Goal: Task Accomplishment & Management: Manage account settings

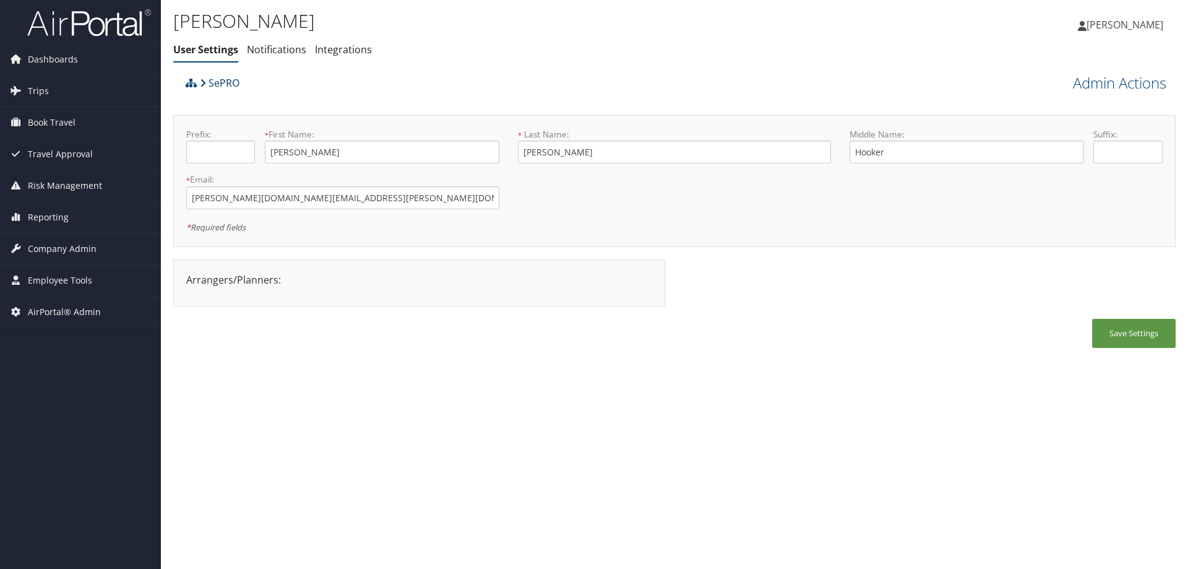
click at [221, 81] on link "SePRO" at bounding box center [220, 83] width 40 height 25
click at [212, 83] on link "SePRO" at bounding box center [220, 83] width 40 height 25
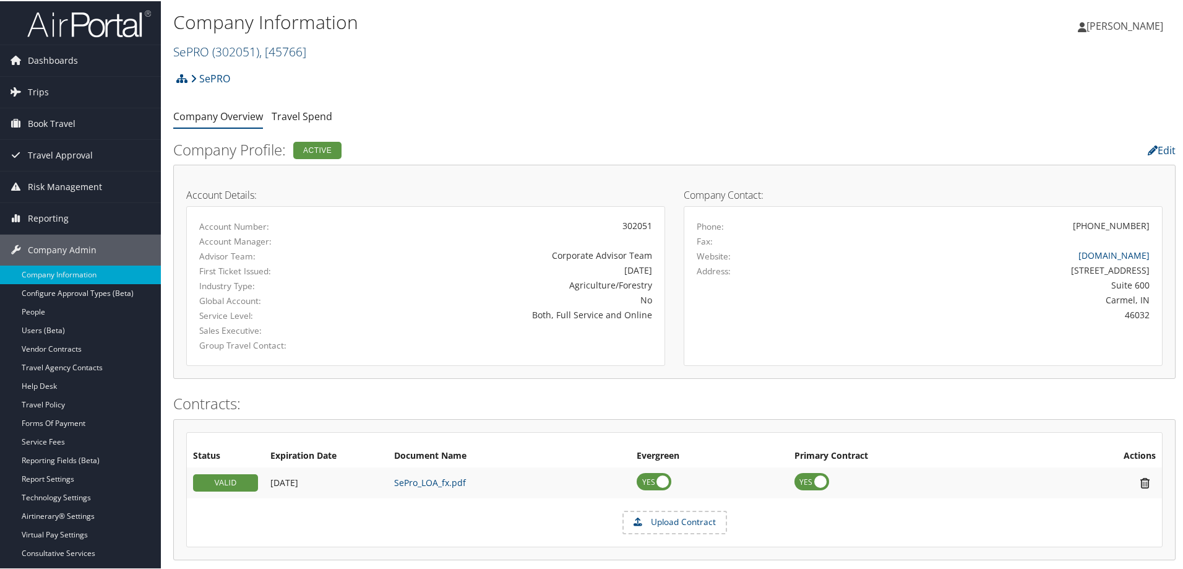
click at [223, 49] on span "( 302051 )" at bounding box center [235, 50] width 47 height 17
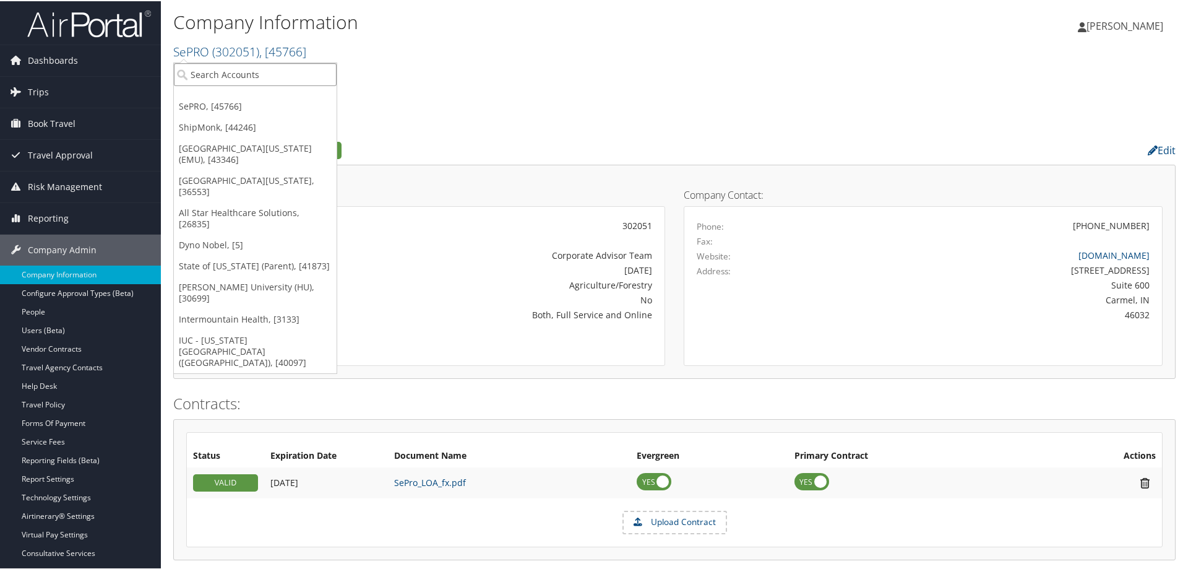
click at [220, 75] on input "search" at bounding box center [255, 73] width 163 height 23
type input "nielsen"
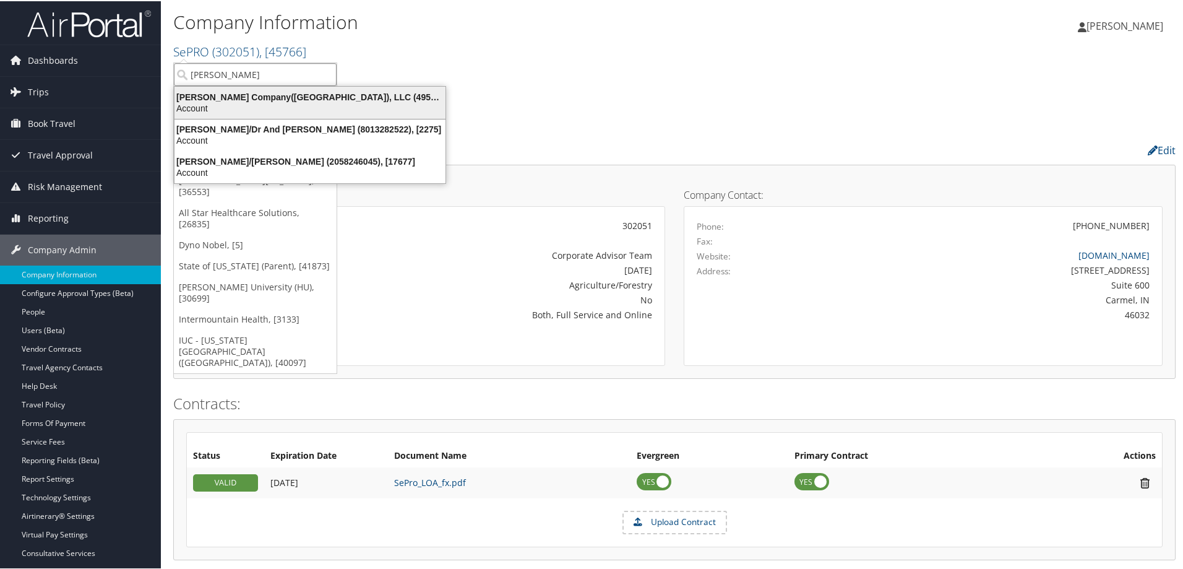
click at [285, 101] on div "Account" at bounding box center [310, 106] width 286 height 11
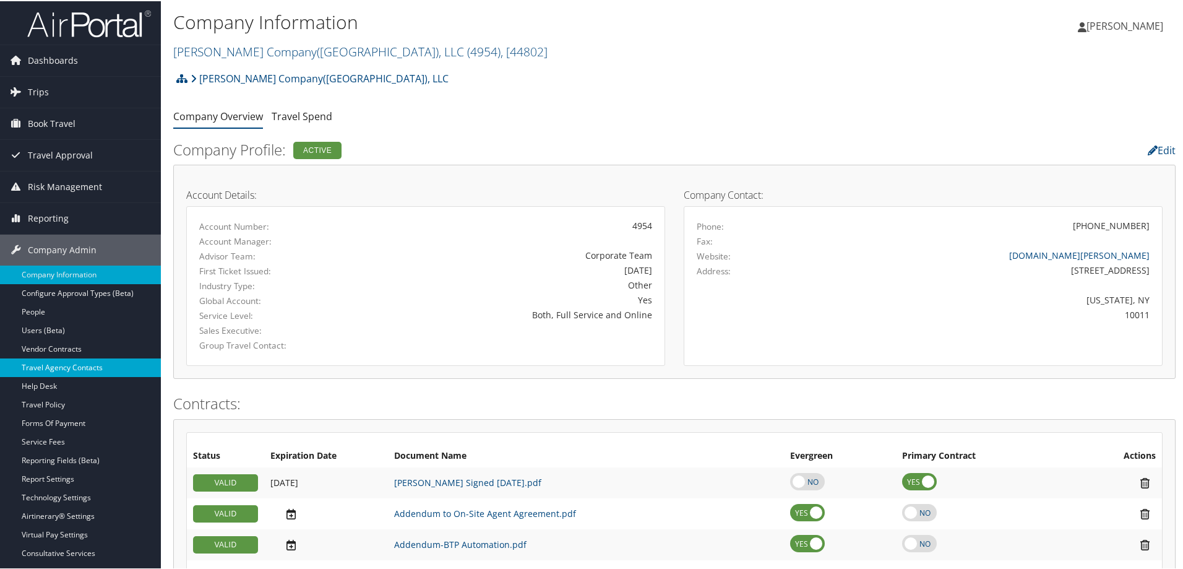
click at [67, 359] on link "Travel Agency Contacts" at bounding box center [80, 366] width 161 height 19
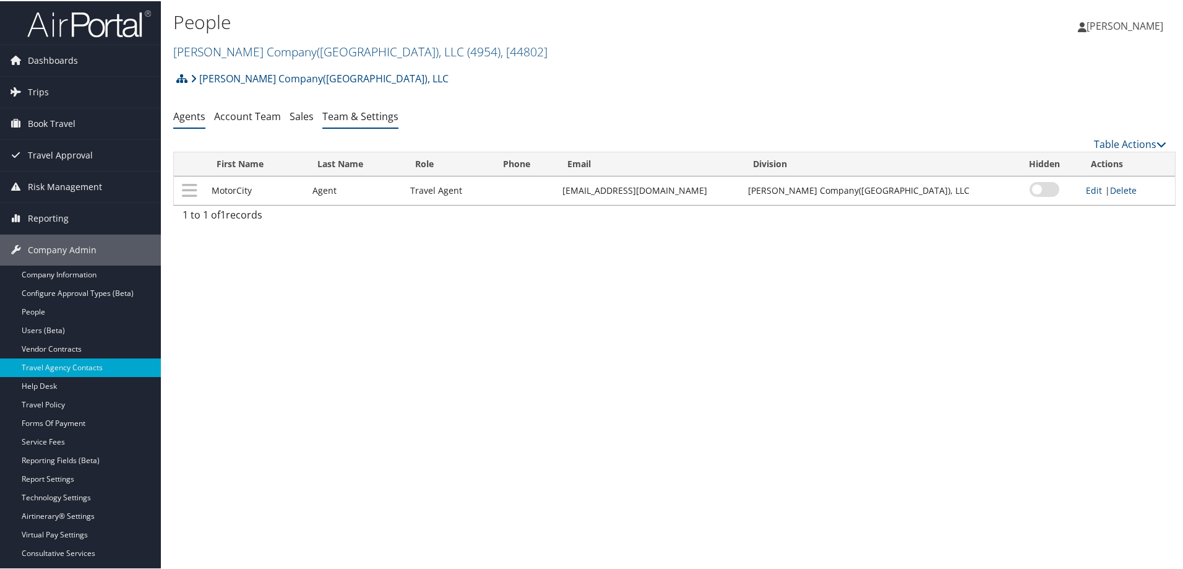
click at [358, 107] on li "Team & Settings" at bounding box center [360, 116] width 76 height 22
click at [366, 112] on link "Team & Settings" at bounding box center [360, 115] width 76 height 14
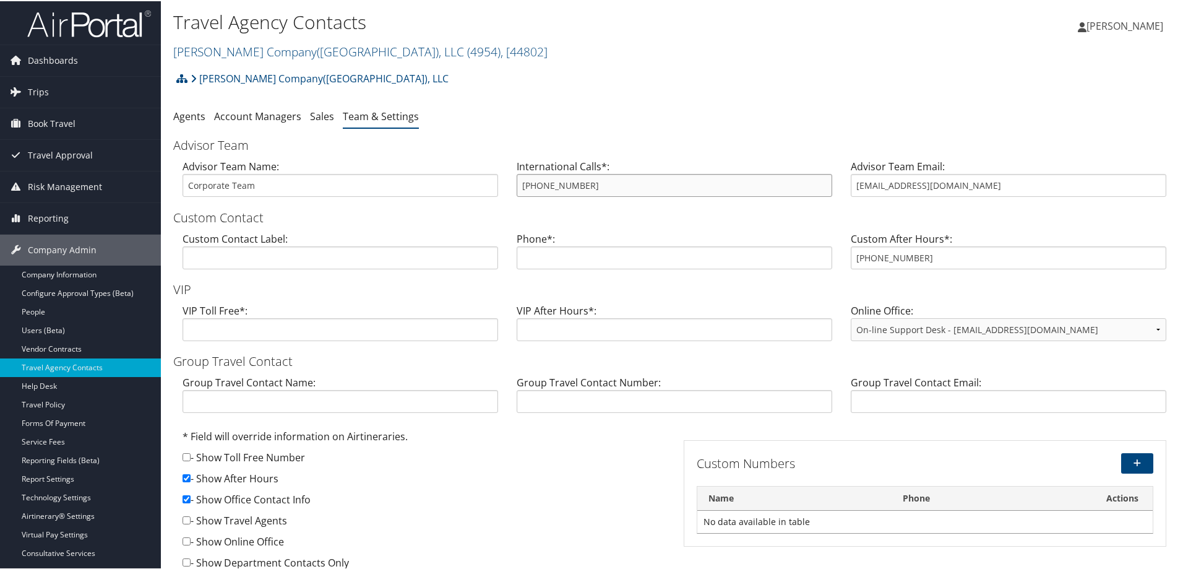
drag, startPoint x: 610, startPoint y: 188, endPoint x: 507, endPoint y: 180, distance: 103.6
click at [507, 180] on div "International Calls*: 248-799-0752" at bounding box center [674, 182] width 334 height 48
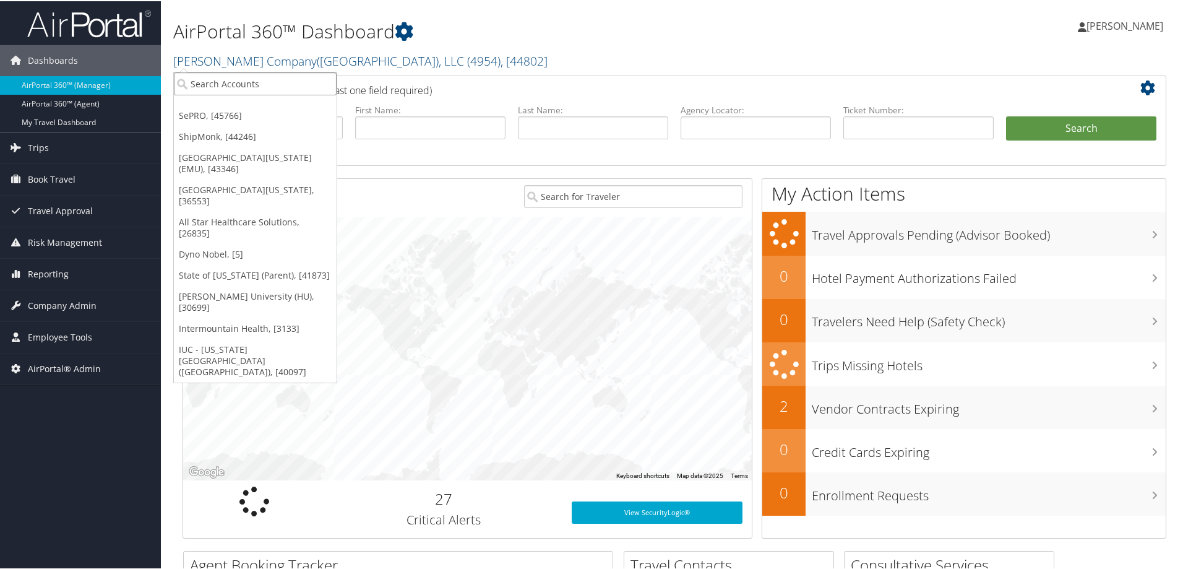
click at [218, 79] on input "search" at bounding box center [255, 82] width 163 height 23
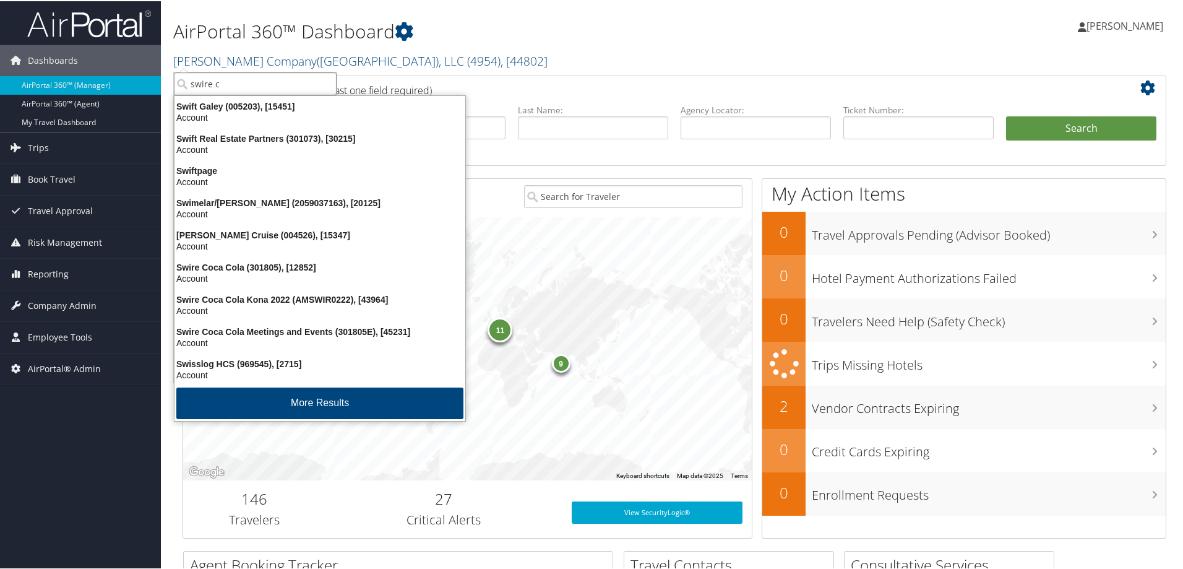
type input "swire co"
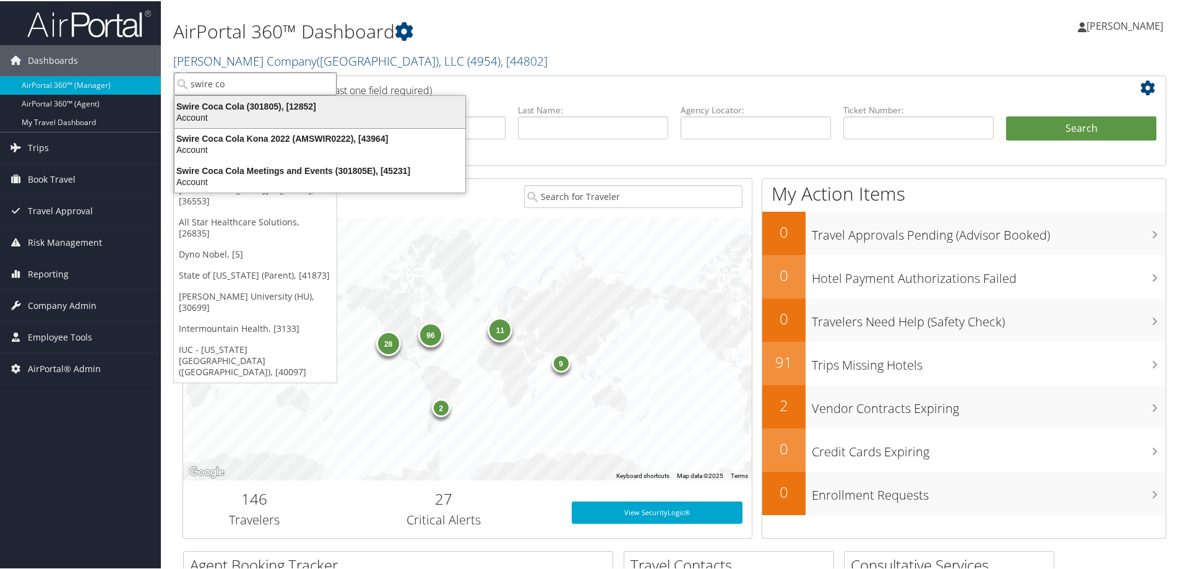
click at [256, 101] on div "Swire Coca Cola (301805), [12852]" at bounding box center [320, 105] width 306 height 11
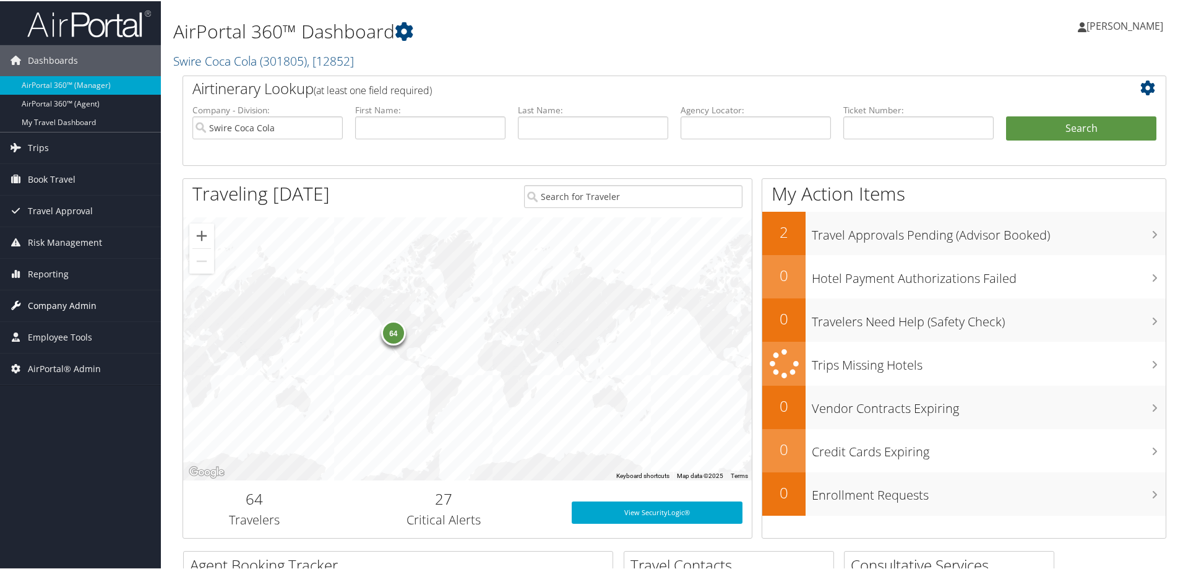
click at [88, 301] on span "Company Admin" at bounding box center [62, 304] width 69 height 31
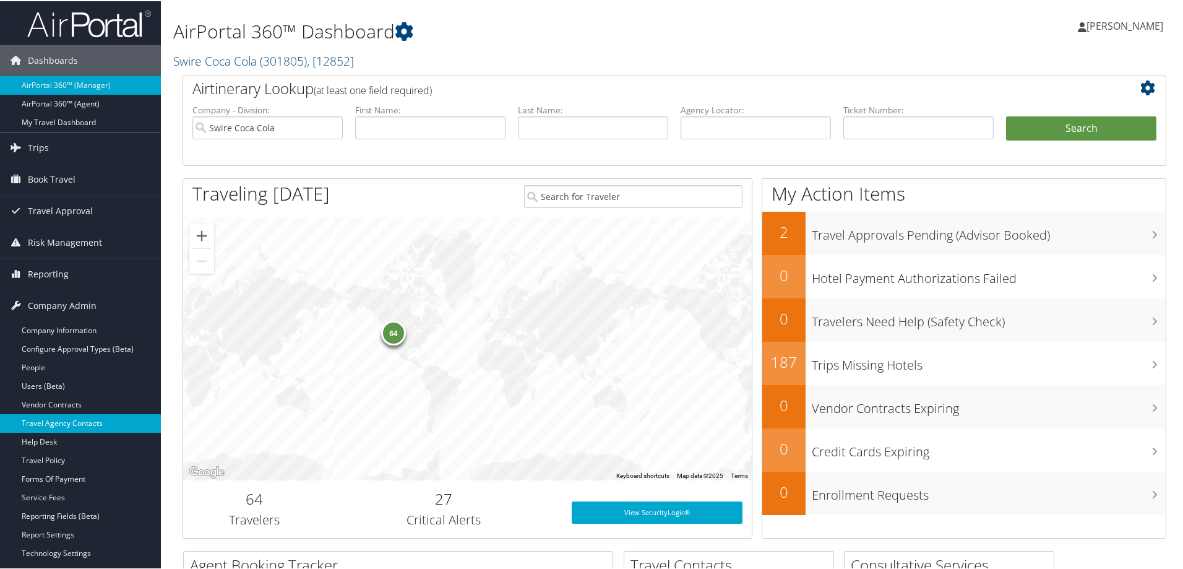
click at [89, 424] on link "Travel Agency Contacts" at bounding box center [80, 422] width 161 height 19
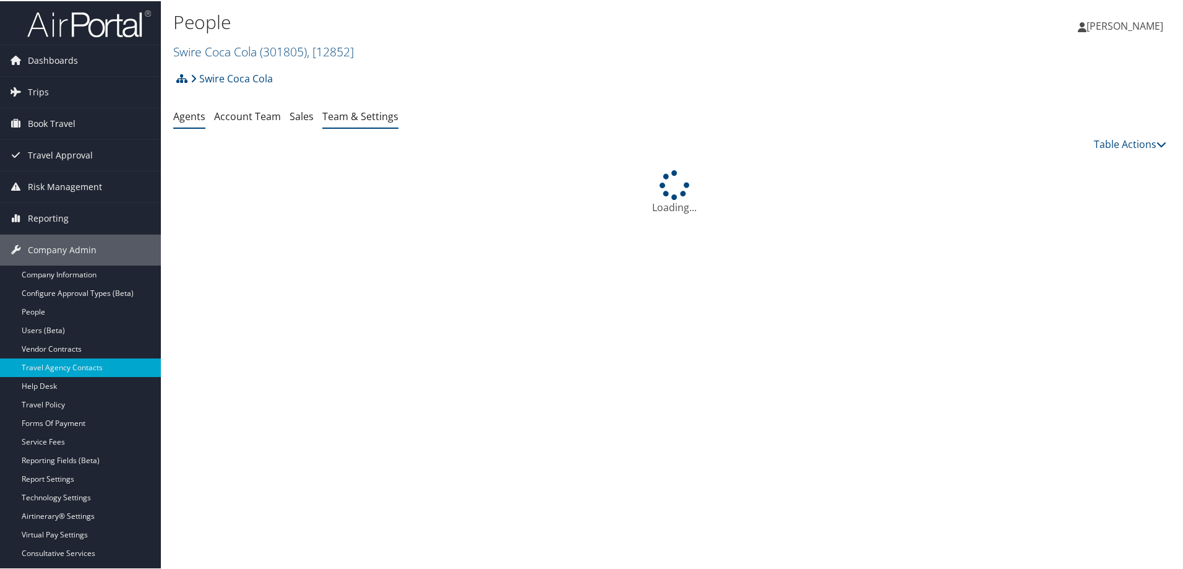
click at [377, 115] on link "Team & Settings" at bounding box center [360, 115] width 76 height 14
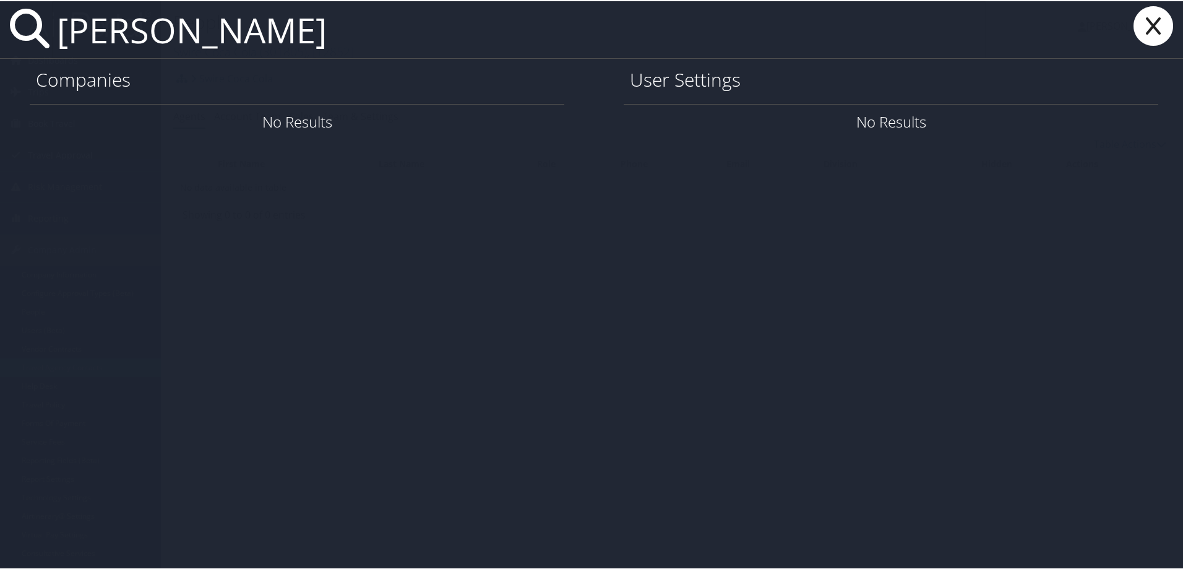
click at [110, 28] on input "darin turner" at bounding box center [519, 28] width 934 height 57
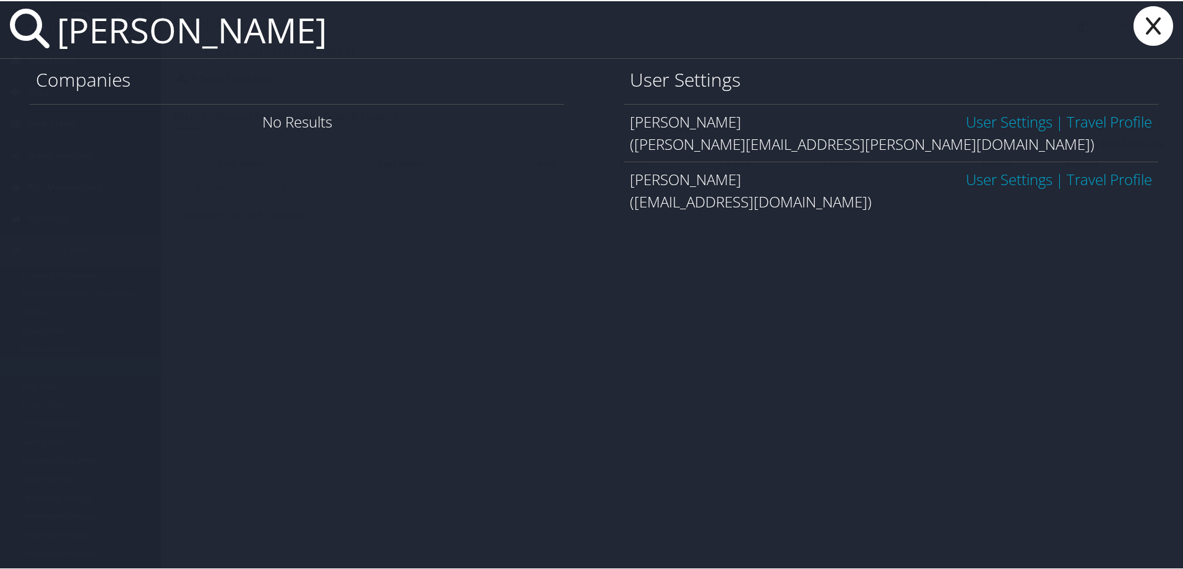
type input "darrin turner"
click at [979, 180] on link "User Settings" at bounding box center [1009, 178] width 87 height 20
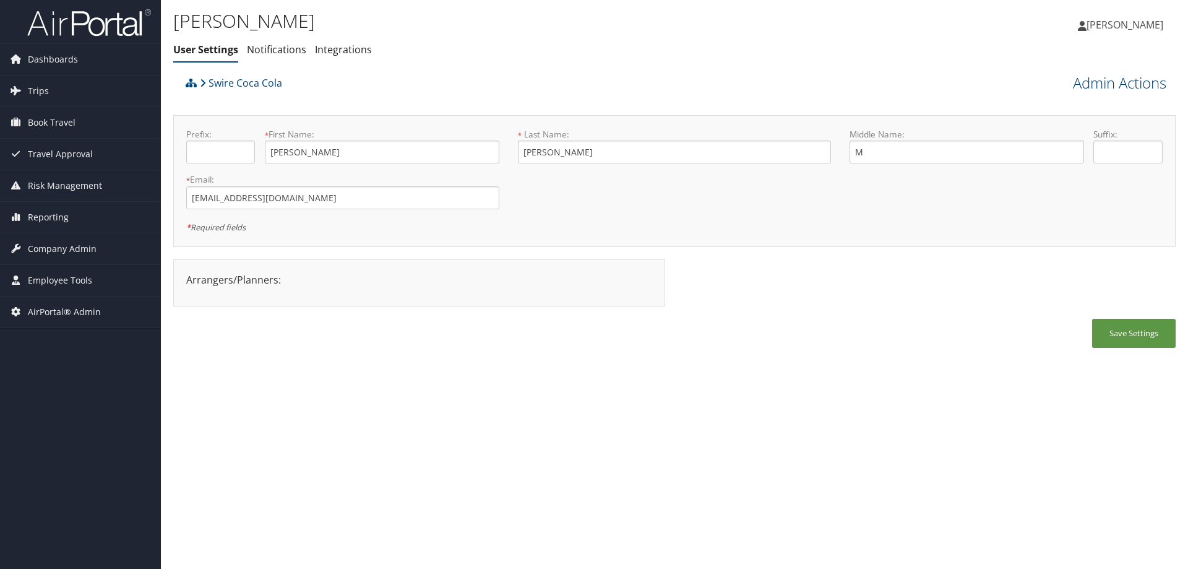
click at [1113, 77] on link "Admin Actions" at bounding box center [1119, 82] width 93 height 21
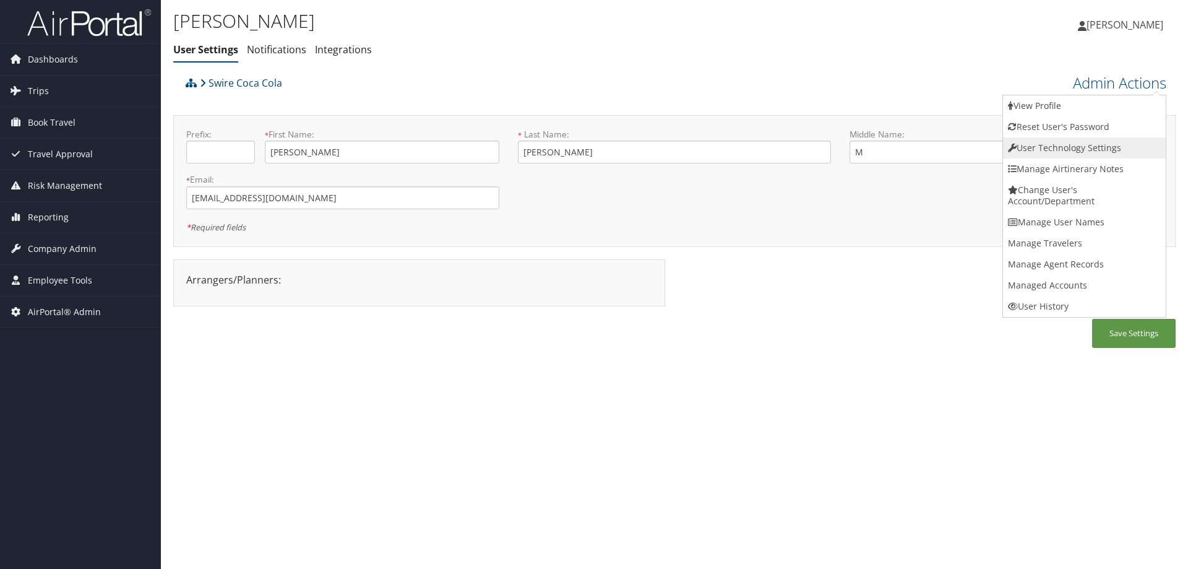
click at [1064, 155] on link "User Technology Settings" at bounding box center [1084, 147] width 163 height 21
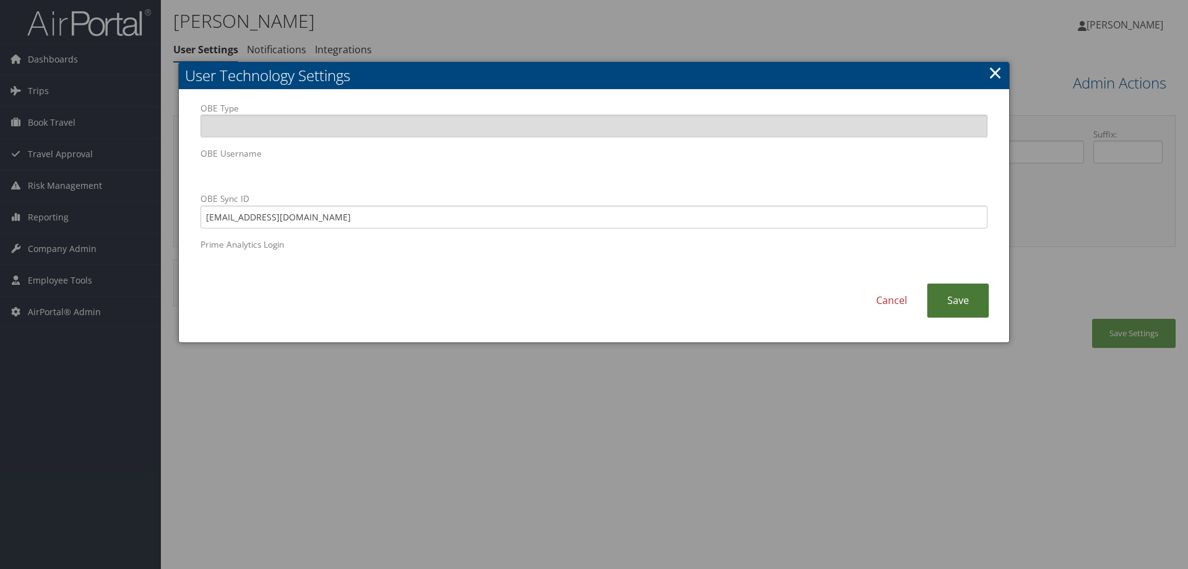
click at [958, 297] on link "Save" at bounding box center [958, 300] width 62 height 34
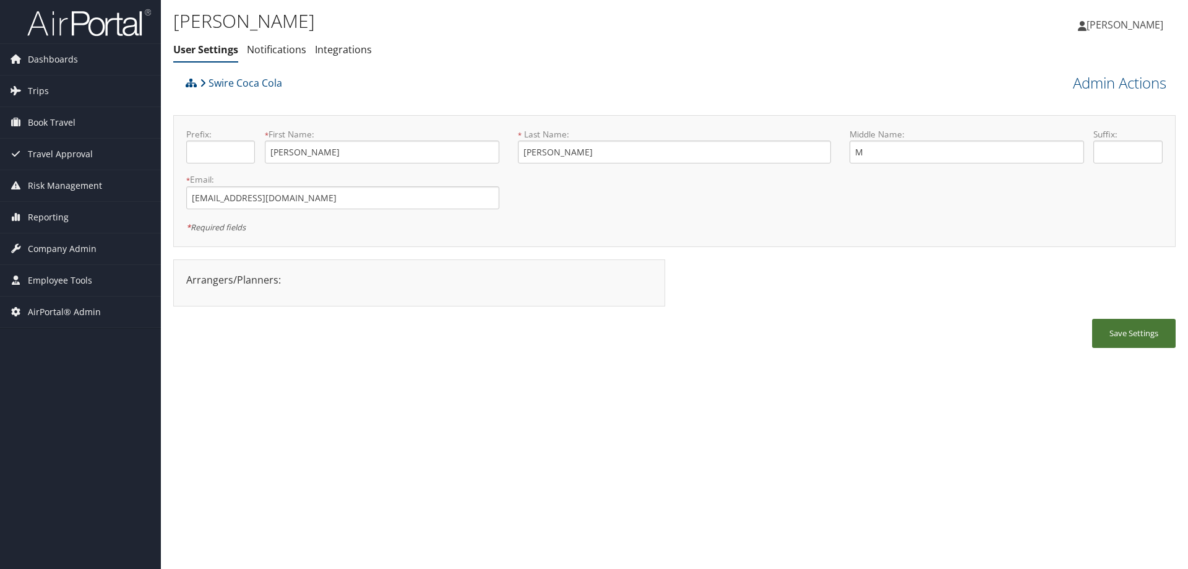
click at [1130, 335] on button "Save Settings" at bounding box center [1134, 333] width 84 height 29
click at [1098, 83] on link "Admin Actions" at bounding box center [1119, 82] width 93 height 21
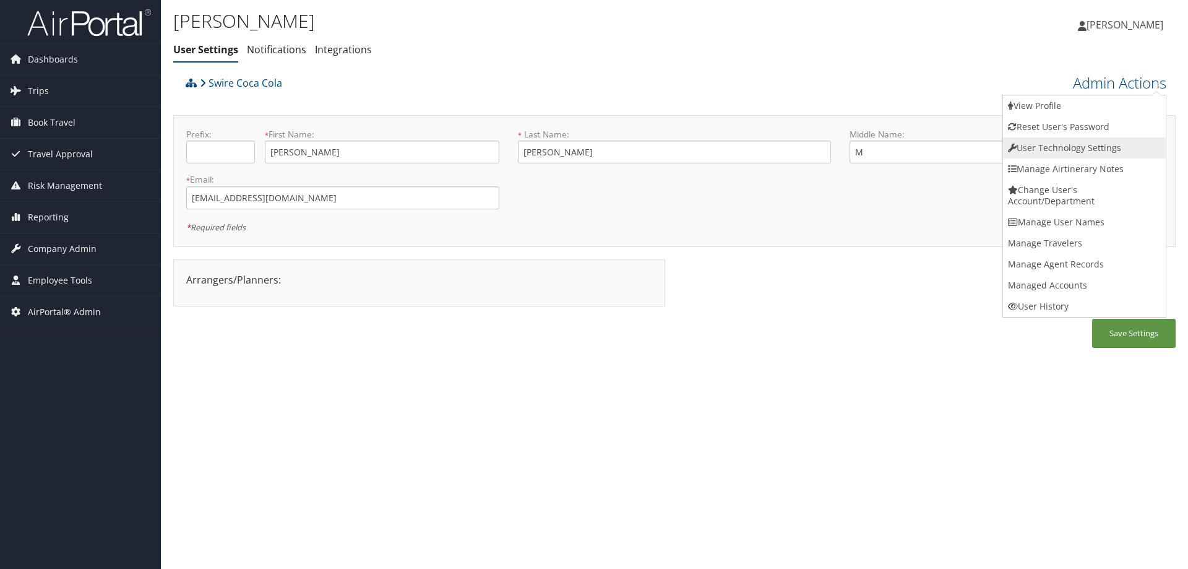
click at [1063, 146] on link "User Technology Settings" at bounding box center [1084, 147] width 163 height 21
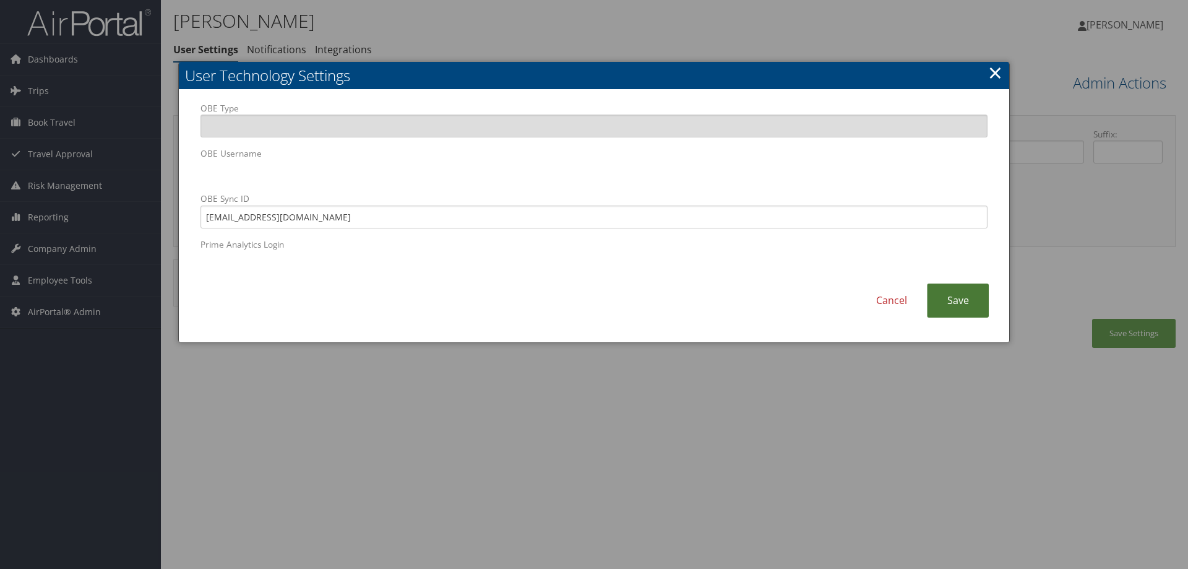
click at [981, 299] on link "Save" at bounding box center [958, 300] width 62 height 34
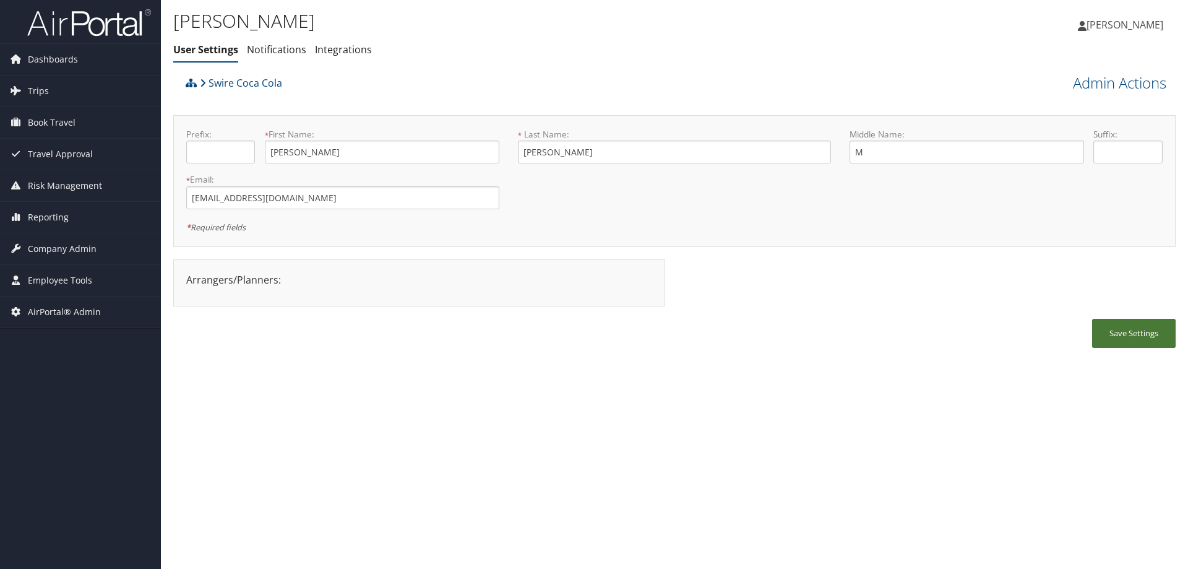
click at [1127, 335] on button "Save Settings" at bounding box center [1134, 333] width 84 height 29
click at [570, 440] on div "Darrin Turner User Settings Notifications Integrations User Settings Notificati…" at bounding box center [674, 284] width 1027 height 569
click at [72, 255] on span "Company Admin" at bounding box center [62, 248] width 69 height 31
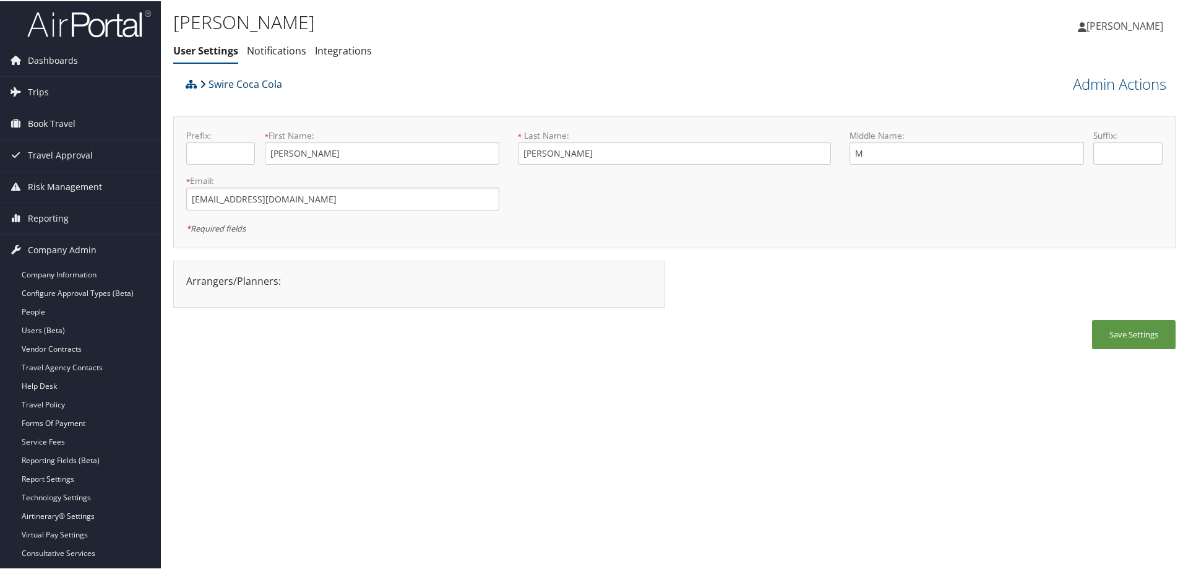
click at [223, 80] on link "Swire Coca Cola" at bounding box center [241, 83] width 82 height 25
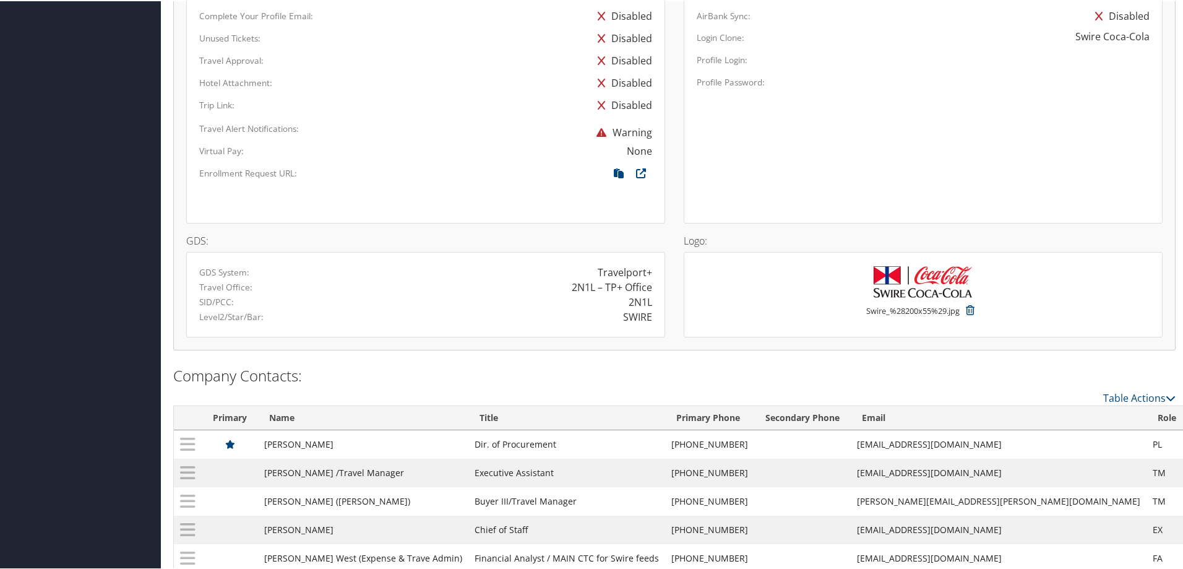
scroll to position [793, 0]
